Goal: Check status: Check status

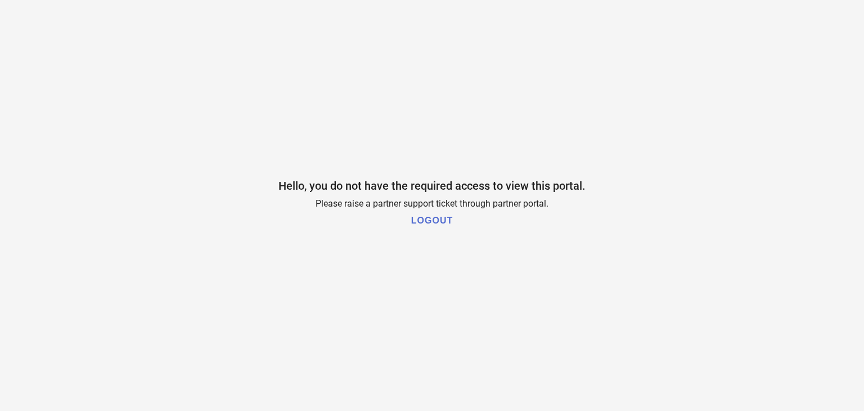
click at [445, 219] on h1 "LOGOUT" at bounding box center [432, 221] width 42 height 10
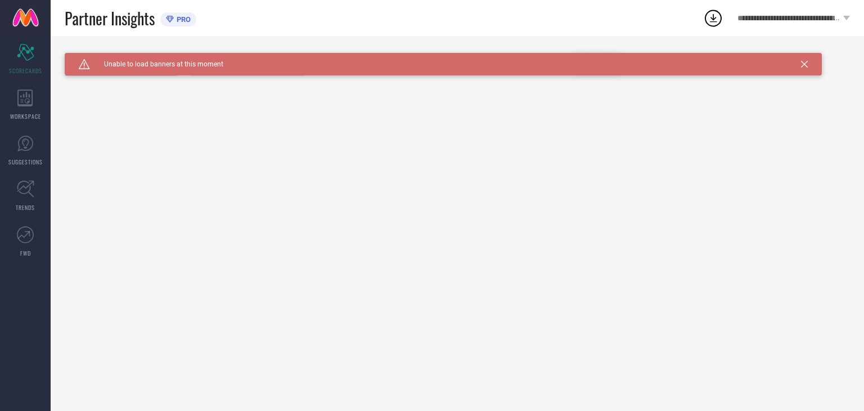
type input "All"
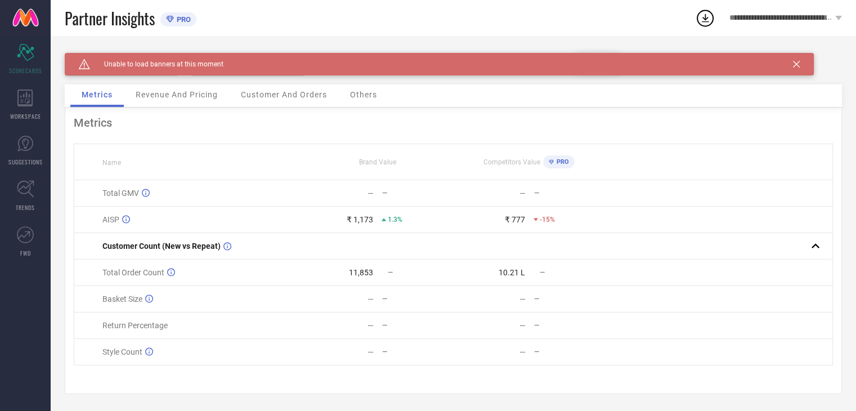
click at [797, 64] on icon at bounding box center [796, 64] width 7 height 7
click at [300, 99] on span "Customer And Orders" at bounding box center [284, 94] width 86 height 9
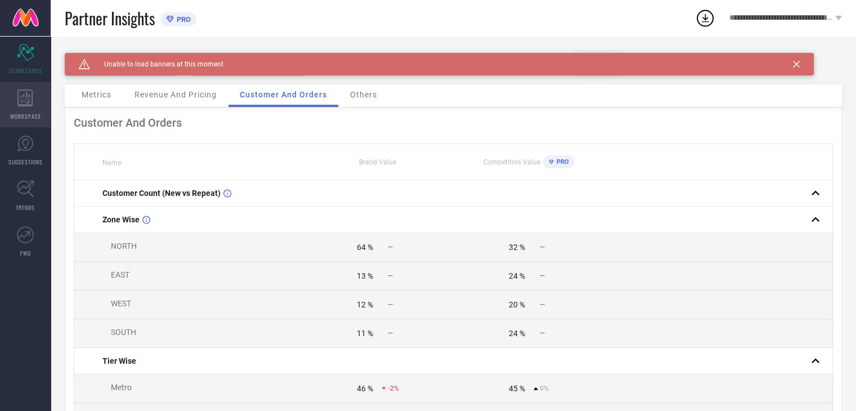
click at [23, 105] on icon at bounding box center [24, 97] width 15 height 17
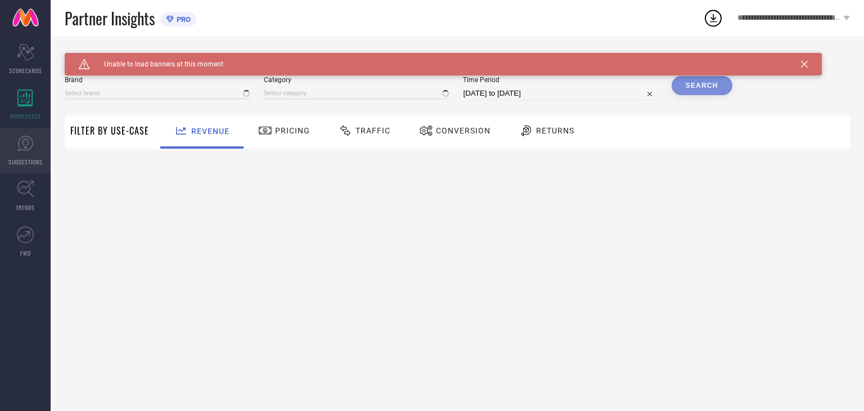
type input "NAYAM BY [PERSON_NAME]"
type input "All"
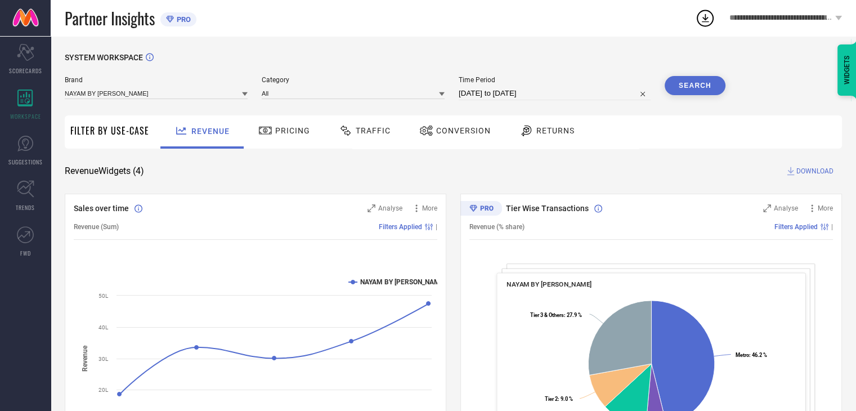
click at [349, 133] on icon at bounding box center [346, 131] width 14 height 14
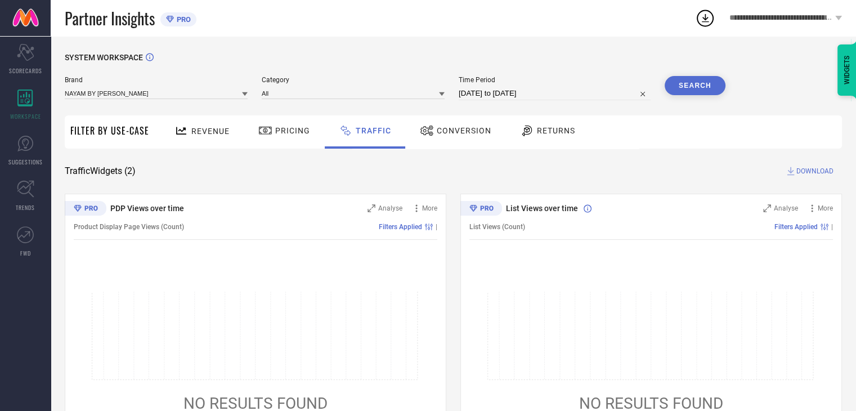
click at [284, 138] on div "Pricing" at bounding box center [283, 130] width 57 height 19
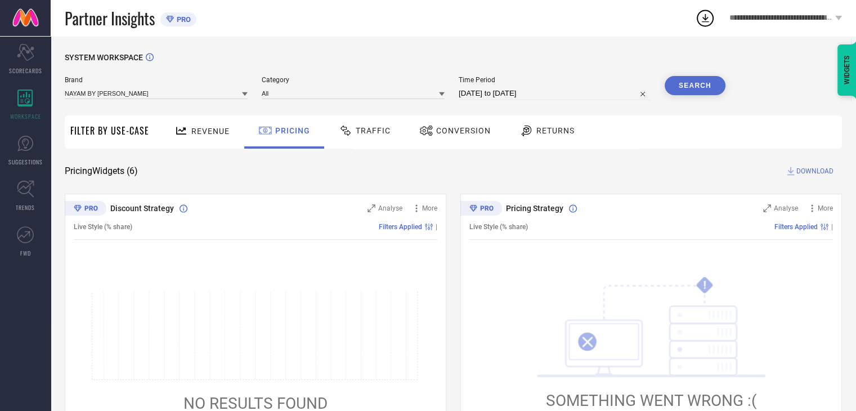
click at [561, 94] on input "[DATE] to [DATE]" at bounding box center [555, 94] width 192 height 14
select select "7"
select select "2025"
select select "8"
select select "2025"
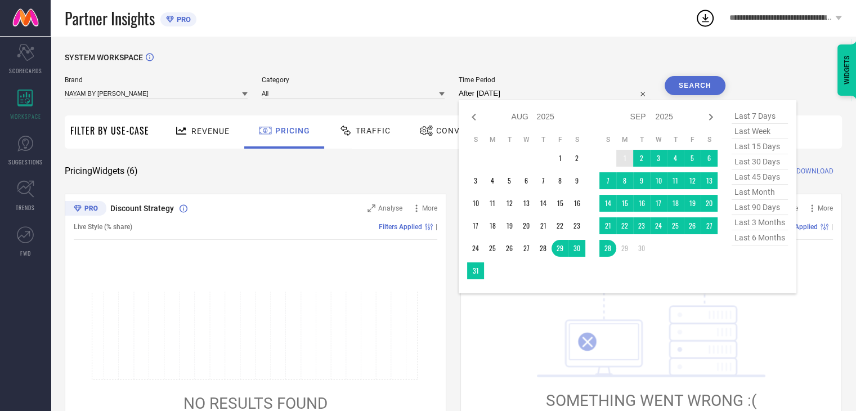
click at [622, 154] on td "1" at bounding box center [624, 158] width 17 height 17
type input "[DATE] to [DATE]"
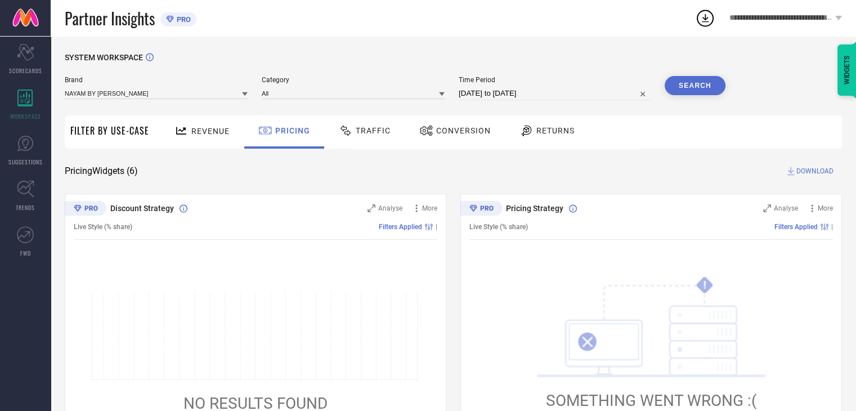
click at [370, 138] on div "Traffic" at bounding box center [364, 130] width 57 height 19
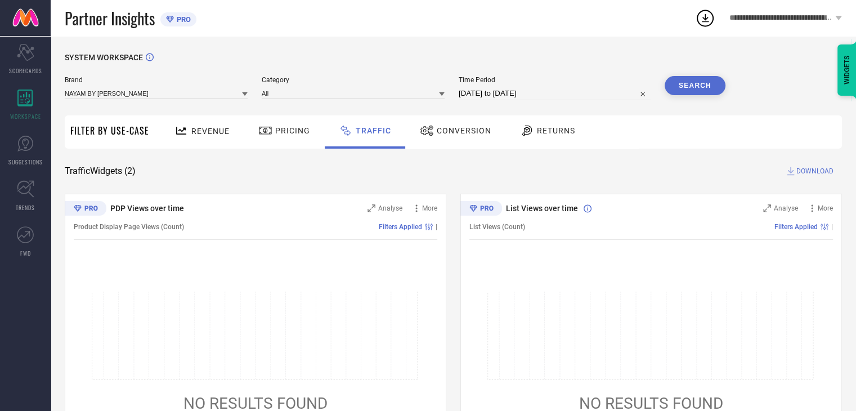
click at [695, 86] on button "Search" at bounding box center [695, 85] width 61 height 19
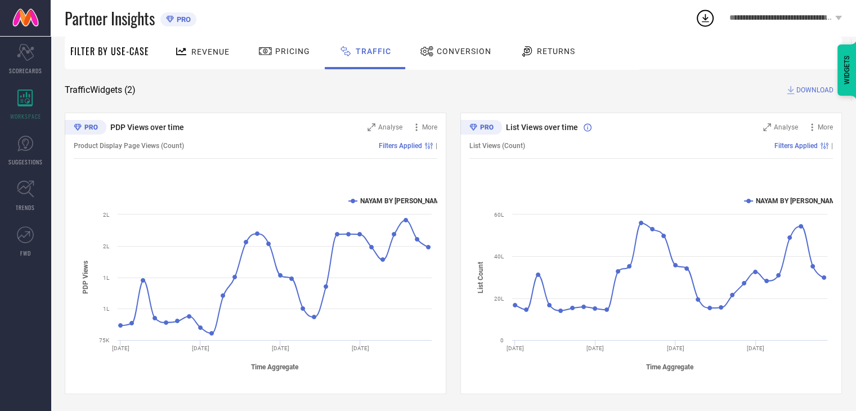
scroll to position [82, 0]
